Goal: Task Accomplishment & Management: Manage account settings

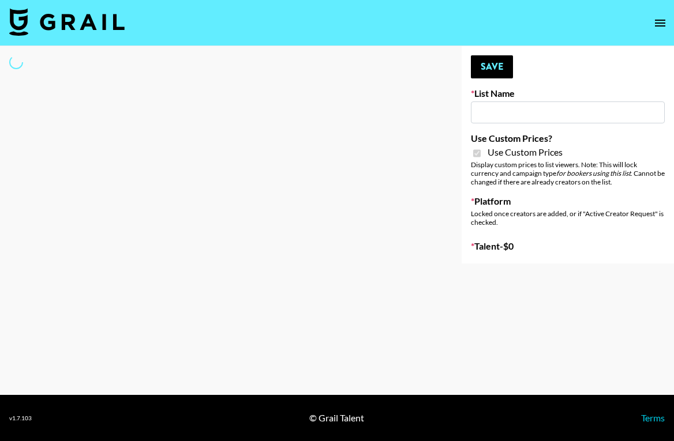
type input "Airbrush [DATE] Filters"
checkbox input "true"
select select "Brand"
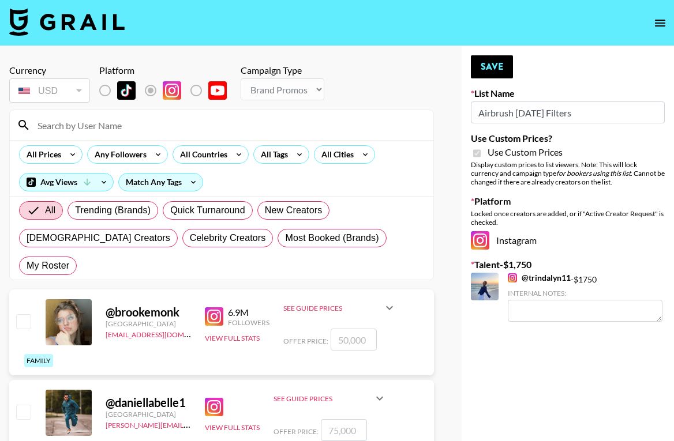
click at [119, 129] on input at bounding box center [229, 125] width 396 height 18
type input "yonypienso"
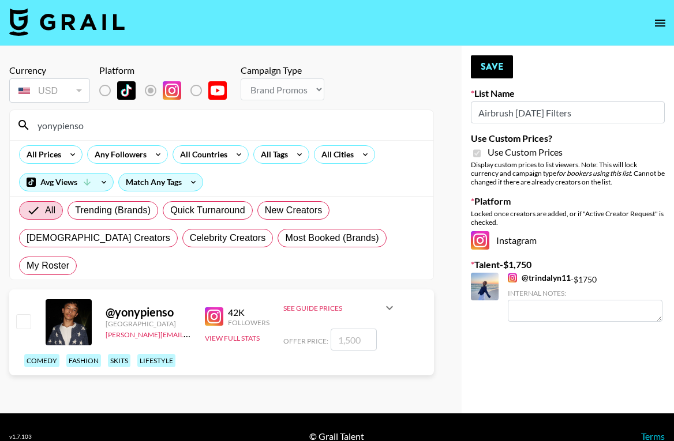
click at [25, 314] on input "checkbox" at bounding box center [23, 321] width 14 height 14
checkbox input "true"
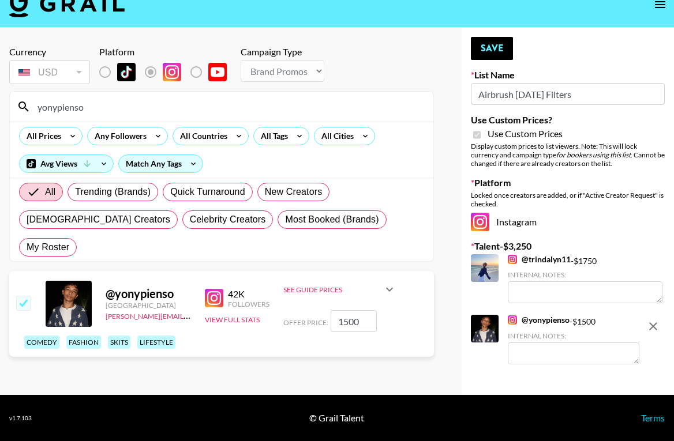
click at [351, 310] on input "1500" at bounding box center [354, 321] width 46 height 22
type input "700"
click at [497, 43] on button "Save" at bounding box center [492, 48] width 42 height 23
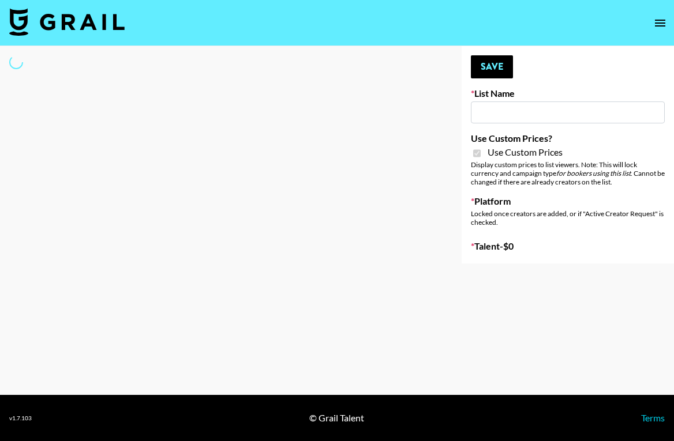
type input "Airbrush [DATE] Filters"
checkbox input "true"
select select "Brand"
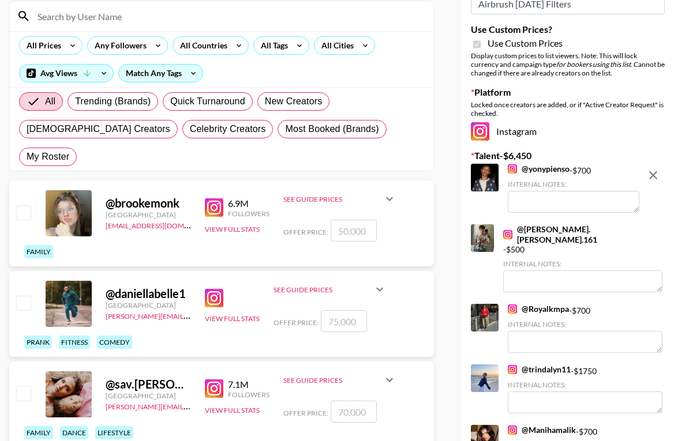
scroll to position [113, 0]
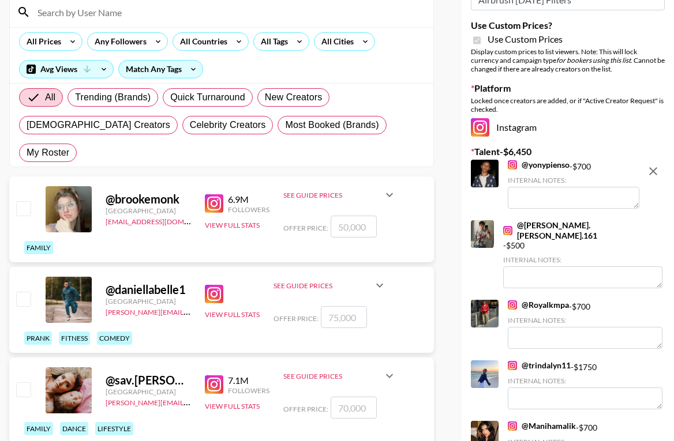
click at [552, 225] on link "@ jacob.[PERSON_NAME].161" at bounding box center [582, 230] width 159 height 20
